Goal: Information Seeking & Learning: Check status

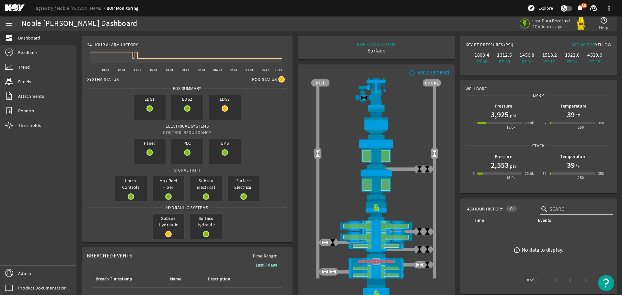
click at [489, 269] on ds-error-state "error_outline No data to display." at bounding box center [538, 250] width 146 height 42
click at [17, 51] on link "Readback" at bounding box center [38, 52] width 76 height 14
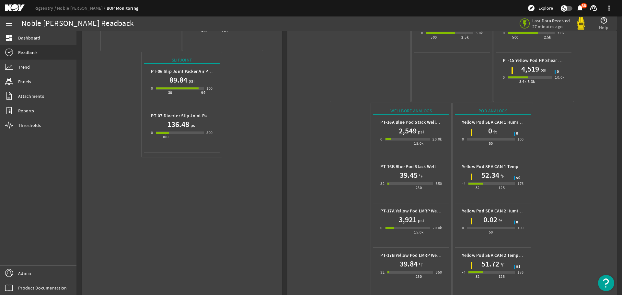
scroll to position [244, 0]
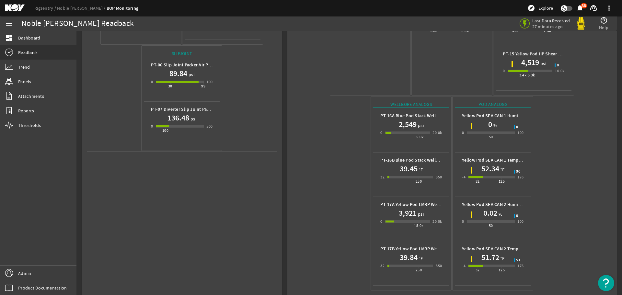
click at [506, 164] on div "52.34 °F" at bounding box center [493, 169] width 62 height 10
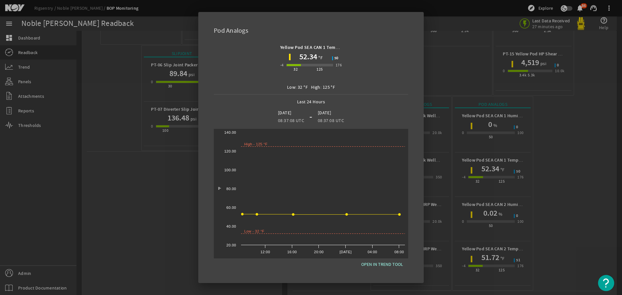
click at [491, 254] on div at bounding box center [311, 147] width 622 height 295
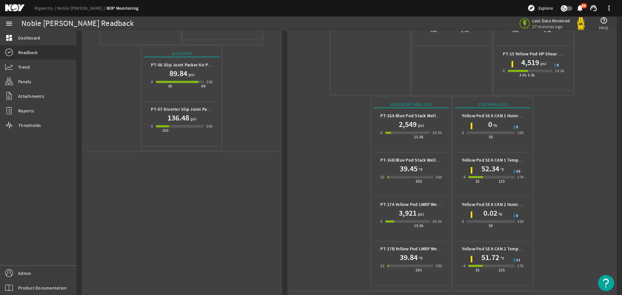
click at [491, 254] on h1 "51.72" at bounding box center [490, 257] width 18 height 10
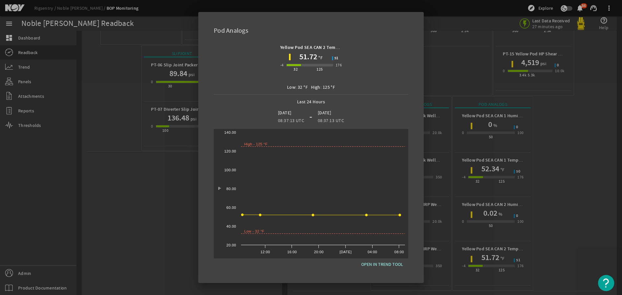
click at [577, 170] on div at bounding box center [311, 147] width 622 height 295
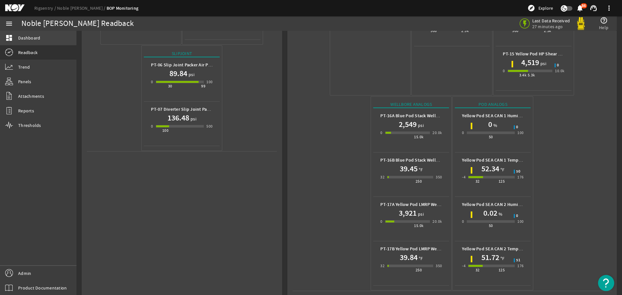
click at [24, 37] on span "Dashboard" at bounding box center [29, 38] width 22 height 6
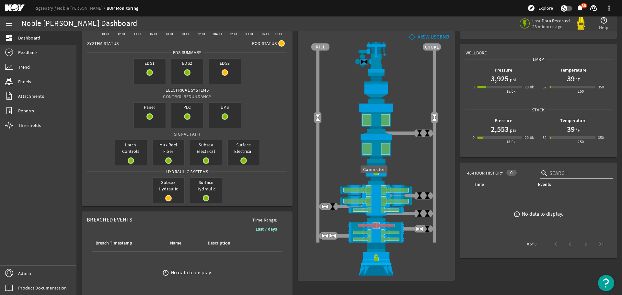
scroll to position [75, 0]
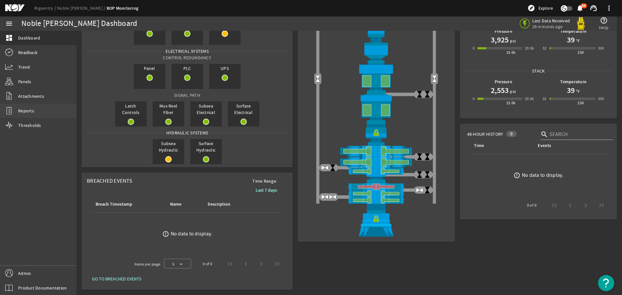
click at [34, 114] on link "Reports" at bounding box center [38, 111] width 76 height 14
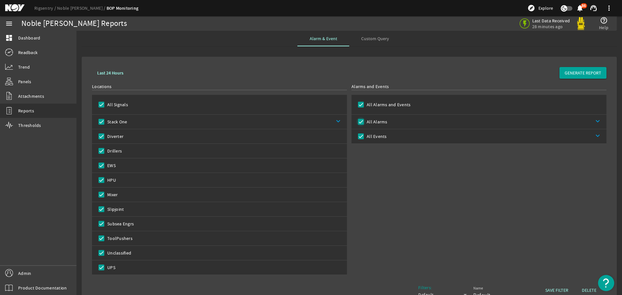
click at [360, 120] on input "All Alarms" at bounding box center [360, 121] width 9 height 9
click at [587, 69] on span at bounding box center [582, 73] width 47 height 16
click at [360, 123] on input "All Alarms" at bounding box center [360, 121] width 9 height 9
click at [362, 135] on input "All Events" at bounding box center [360, 136] width 9 height 9
click at [573, 71] on span "GENERATE REPORT" at bounding box center [583, 73] width 37 height 6
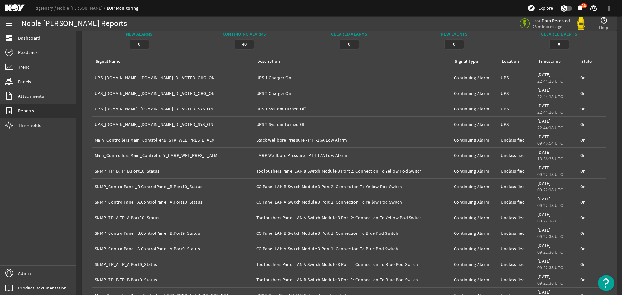
scroll to position [359, 0]
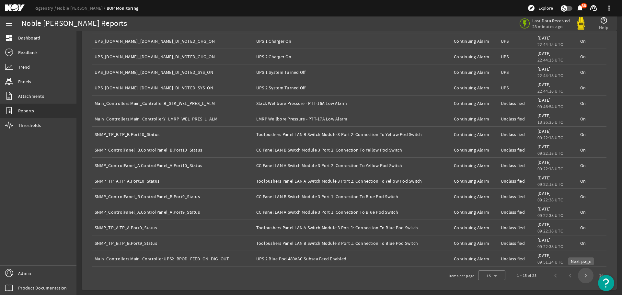
click at [580, 277] on span "Next page" at bounding box center [586, 276] width 16 height 16
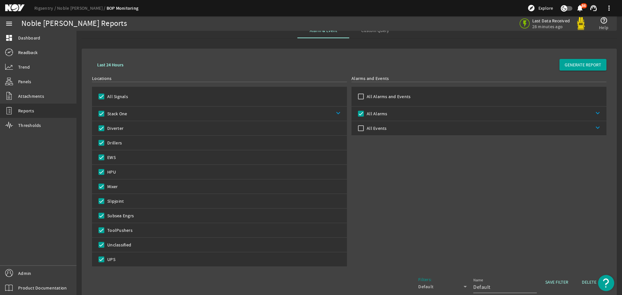
scroll to position [0, 0]
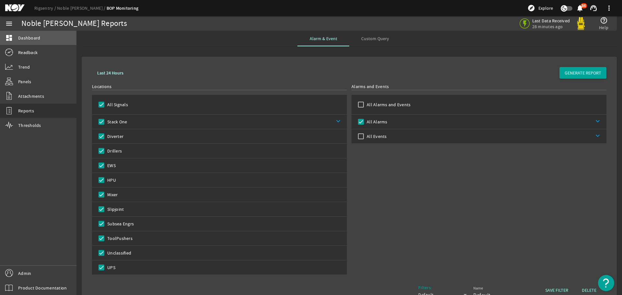
click at [17, 38] on link "dashboard Dashboard" at bounding box center [38, 38] width 76 height 14
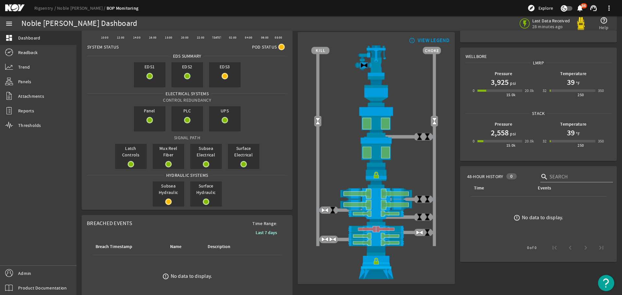
scroll to position [75, 0]
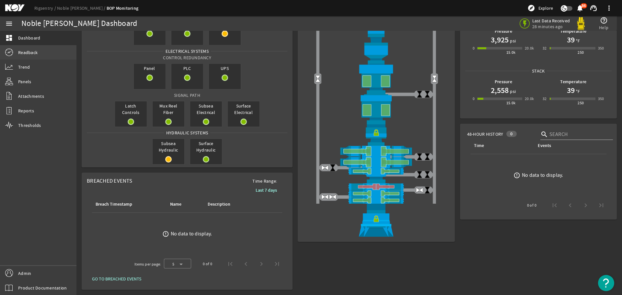
click at [40, 52] on link "Readback" at bounding box center [38, 52] width 76 height 14
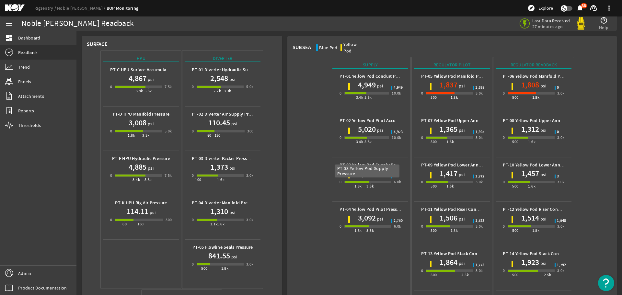
click at [363, 162] on b "PT-03 Yellow Pod Supply Pressure" at bounding box center [373, 165] width 69 height 6
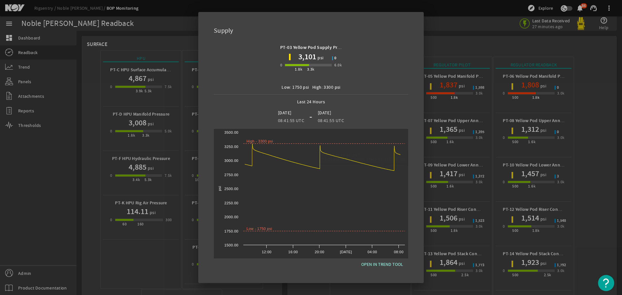
click at [465, 43] on div at bounding box center [311, 147] width 622 height 295
